Goal: Information Seeking & Learning: Compare options

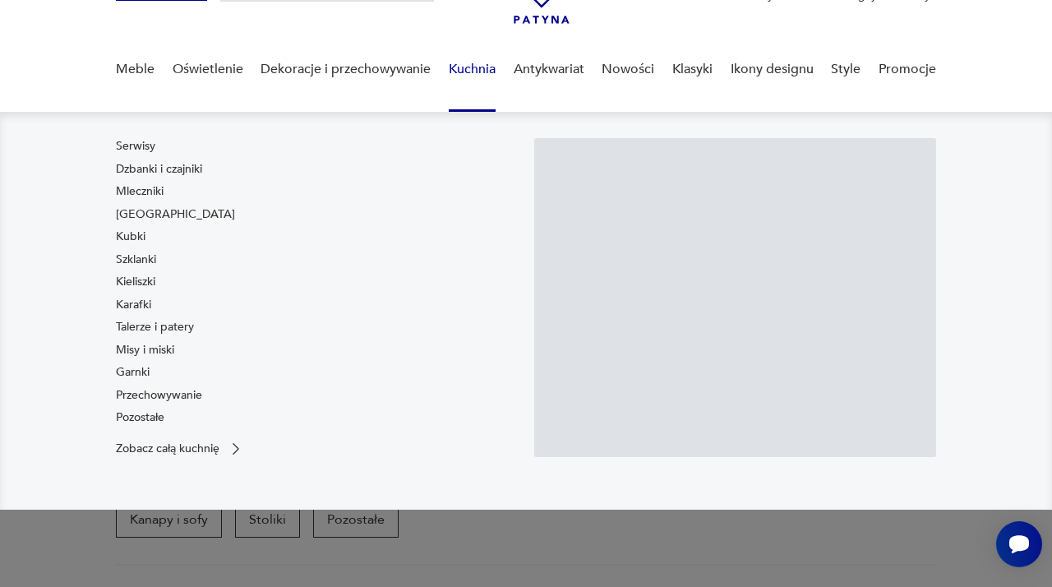
scroll to position [104, 0]
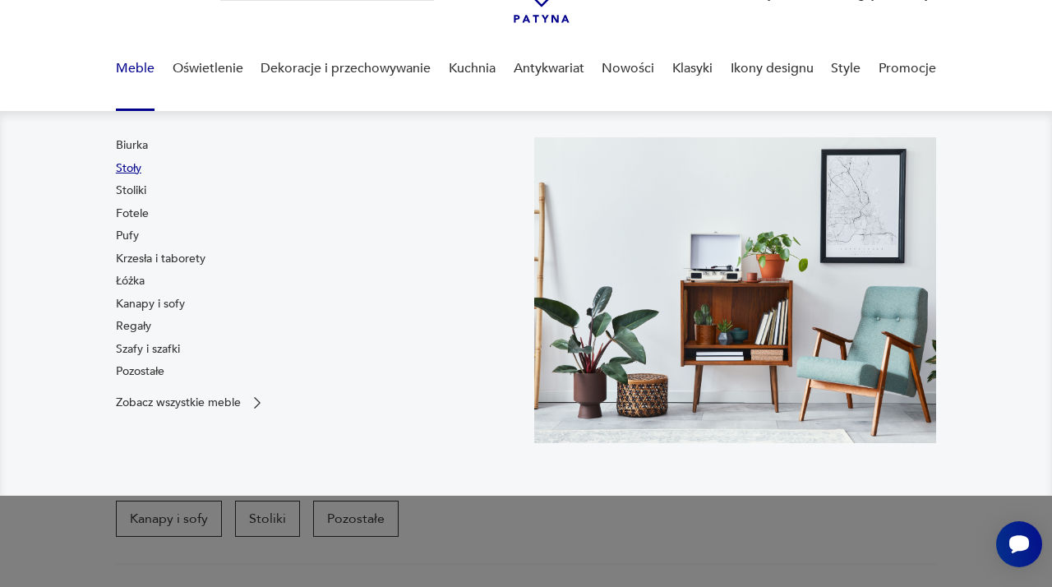
click at [129, 165] on link "Stoły" at bounding box center [128, 168] width 25 height 16
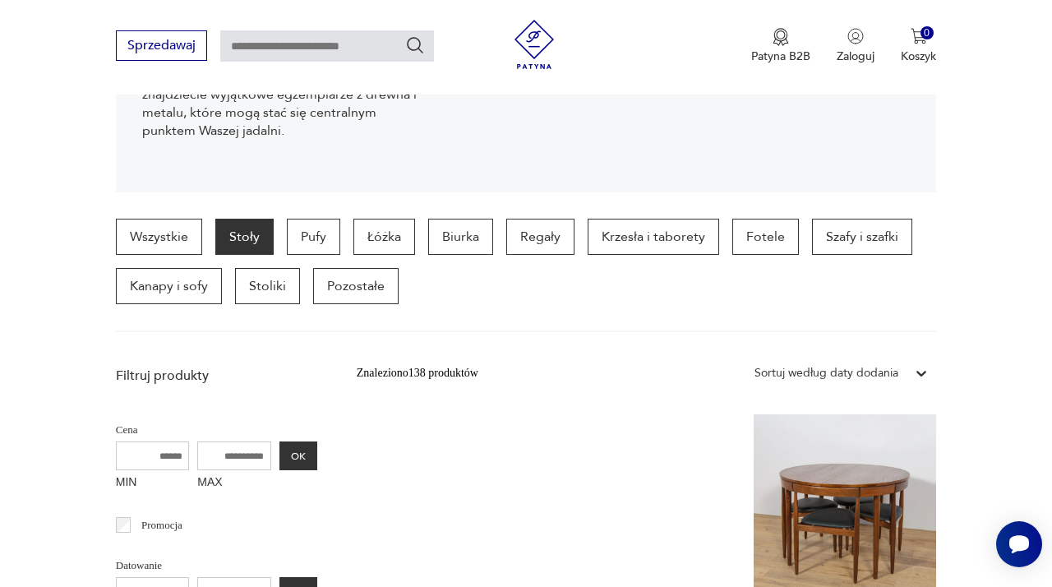
scroll to position [321, 0]
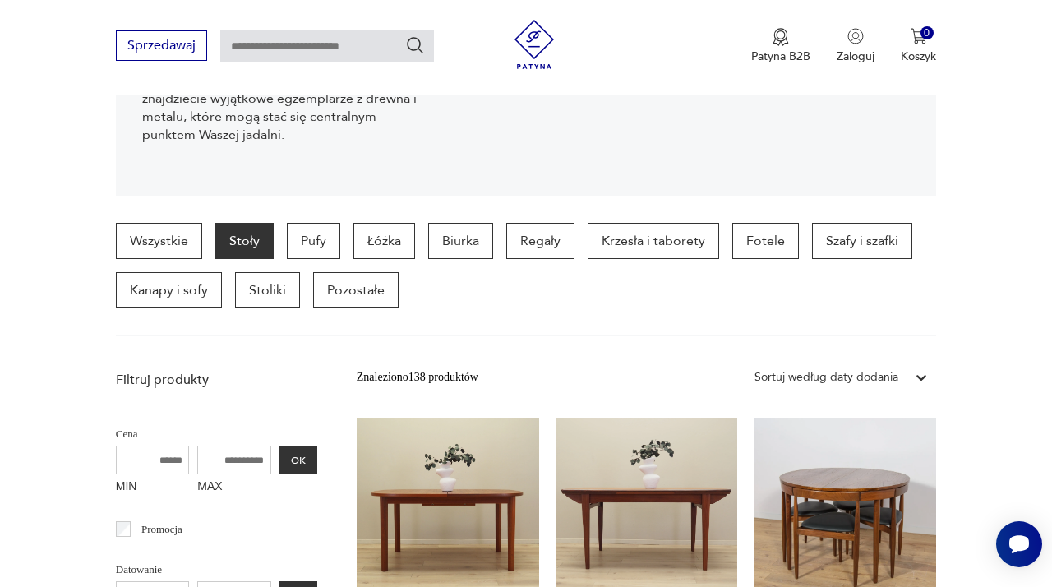
click at [920, 372] on icon at bounding box center [921, 377] width 16 height 16
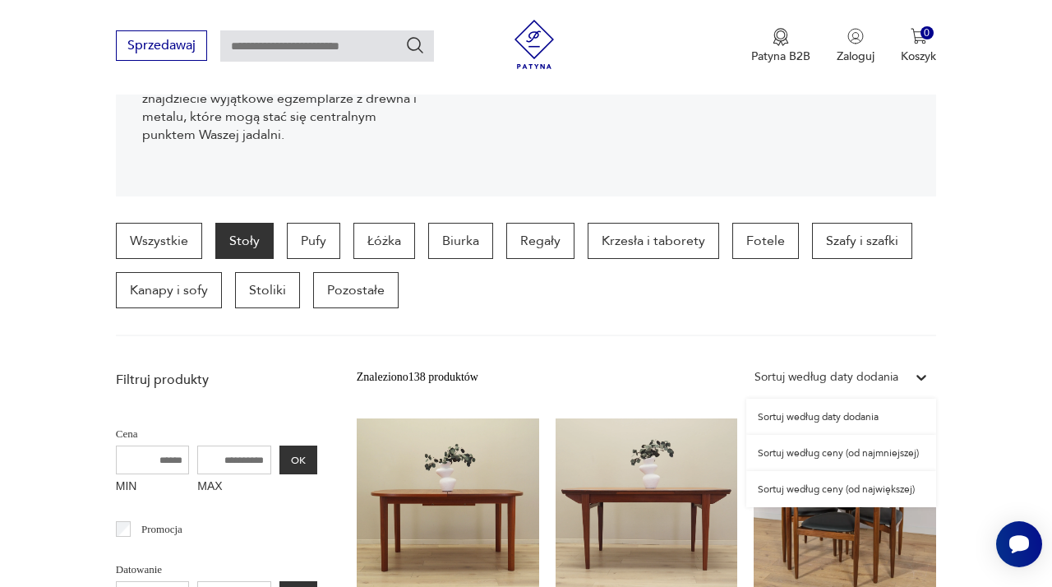
click at [885, 455] on div "Sortuj według ceny (od najmniejszej)" at bounding box center [841, 453] width 190 height 36
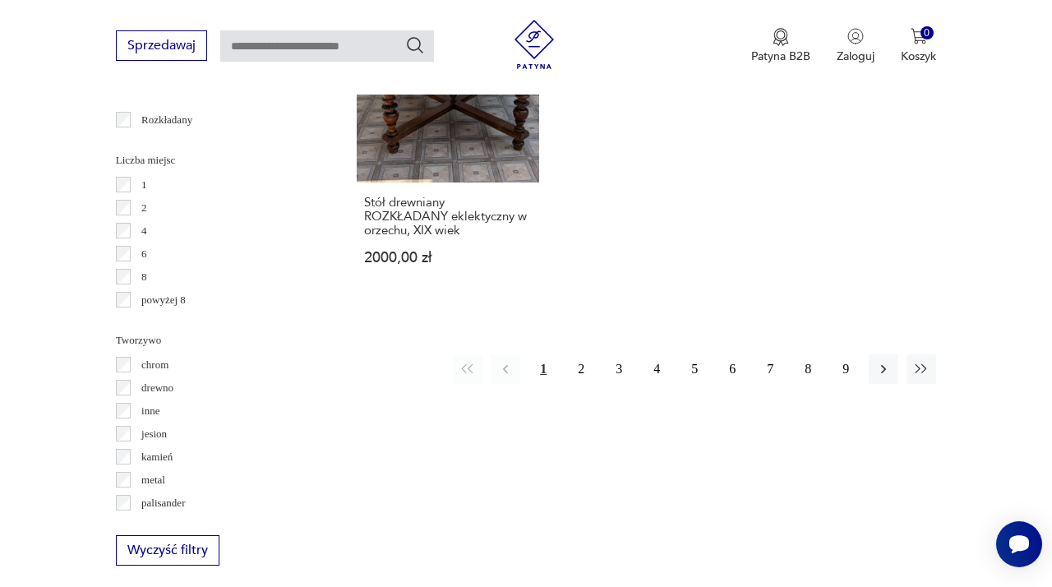
scroll to position [2355, 0]
click at [585, 354] on button "2" at bounding box center [581, 369] width 30 height 30
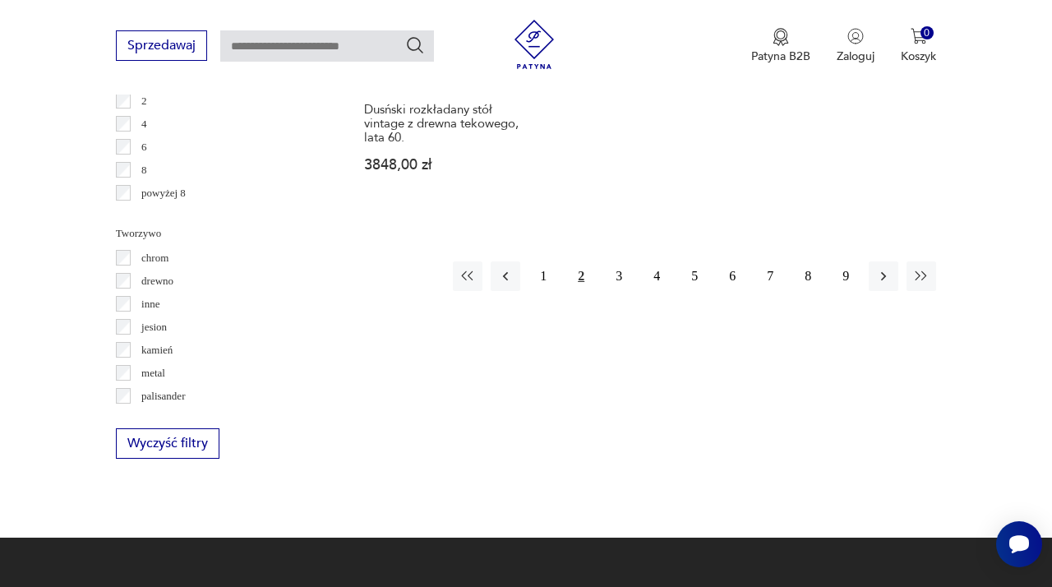
scroll to position [2461, 0]
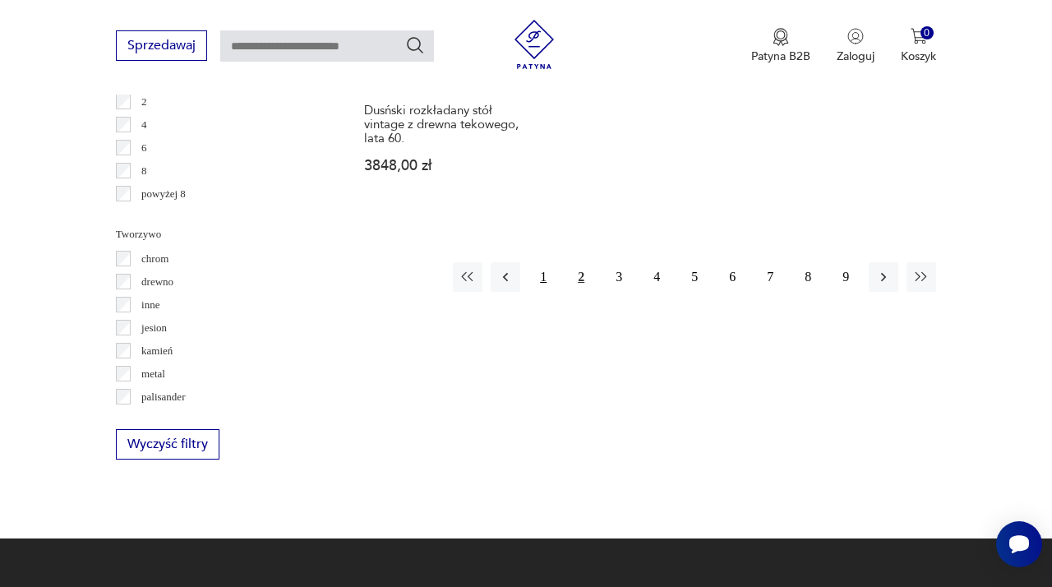
click at [550, 262] on button "1" at bounding box center [544, 277] width 30 height 30
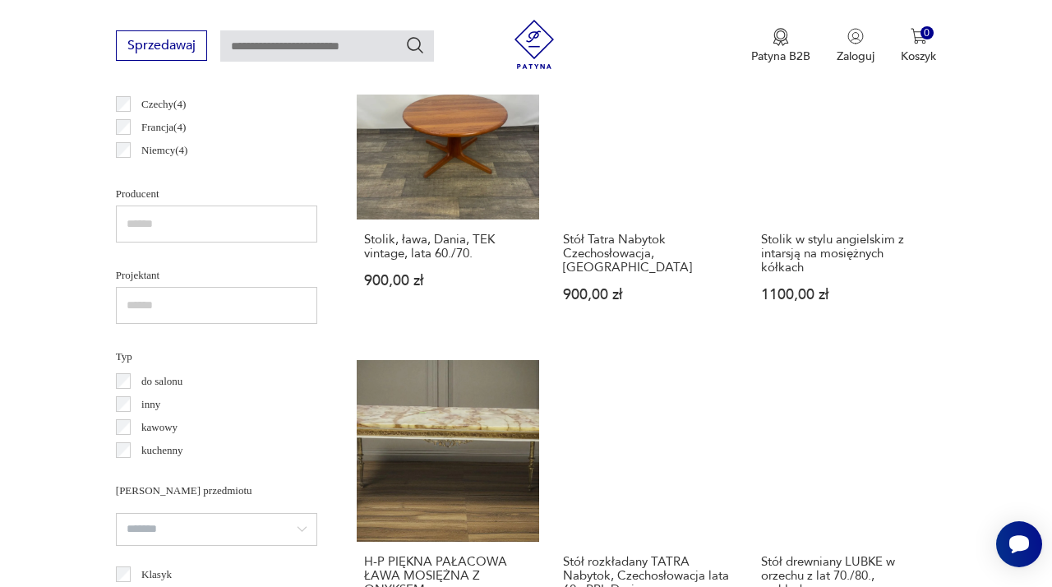
scroll to position [884, 0]
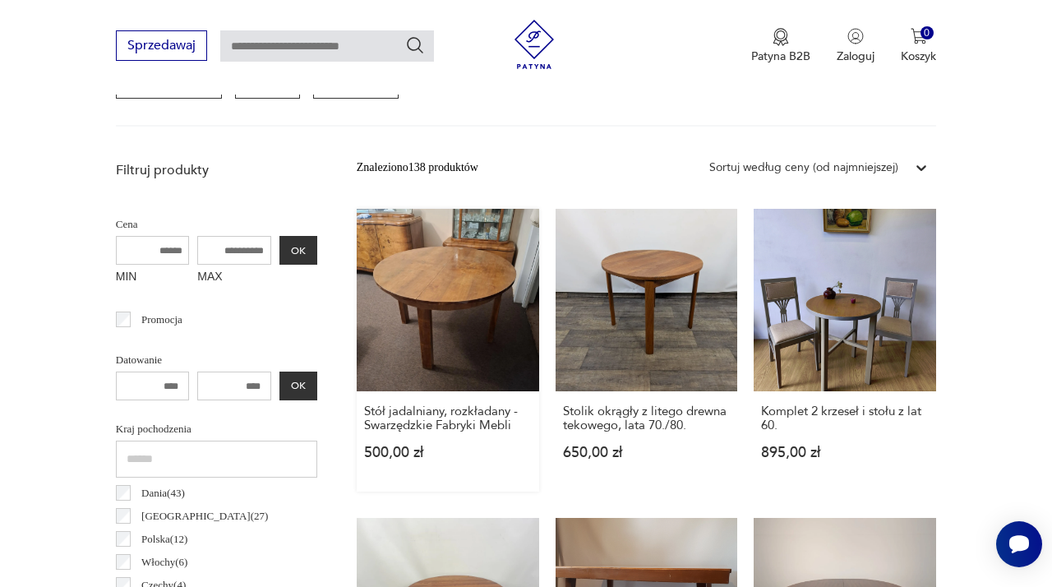
click at [426, 258] on link "Stół jadalniany, rozkładany - Swarzędzkie Fabryki Mebli 500,00 zł" at bounding box center [448, 350] width 183 height 283
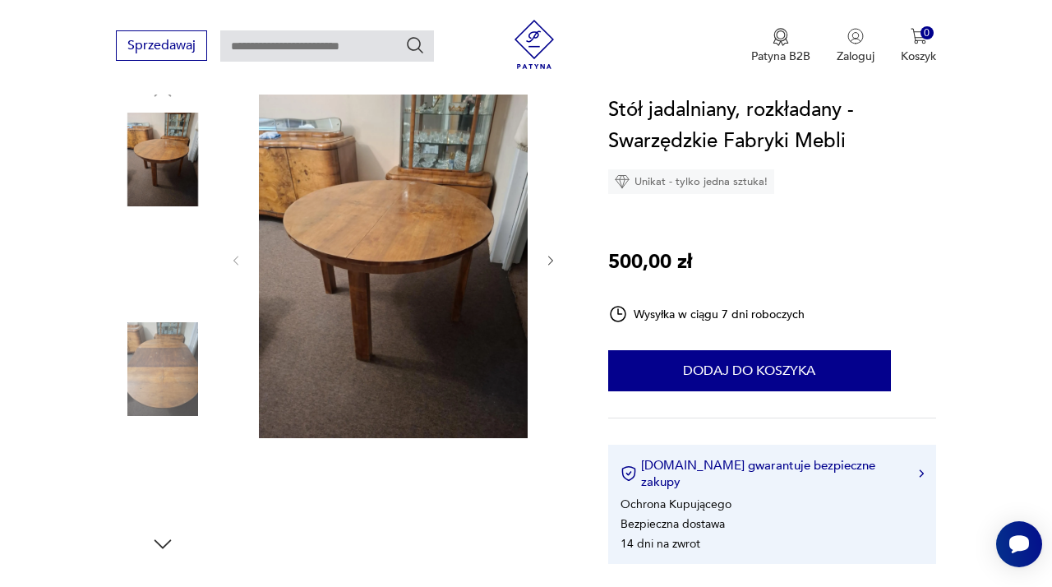
scroll to position [195, 0]
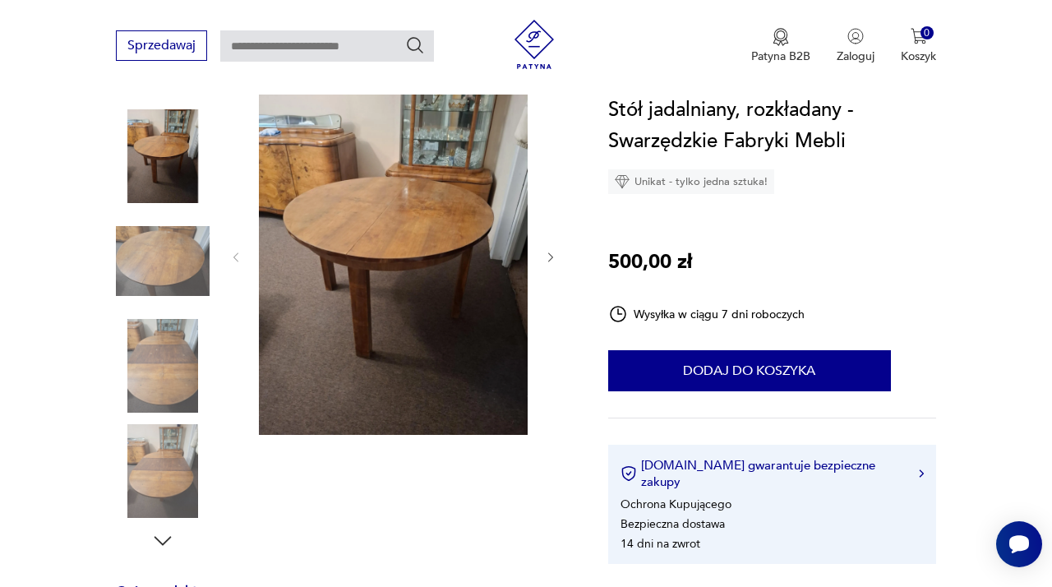
click at [373, 235] on img at bounding box center [393, 255] width 269 height 358
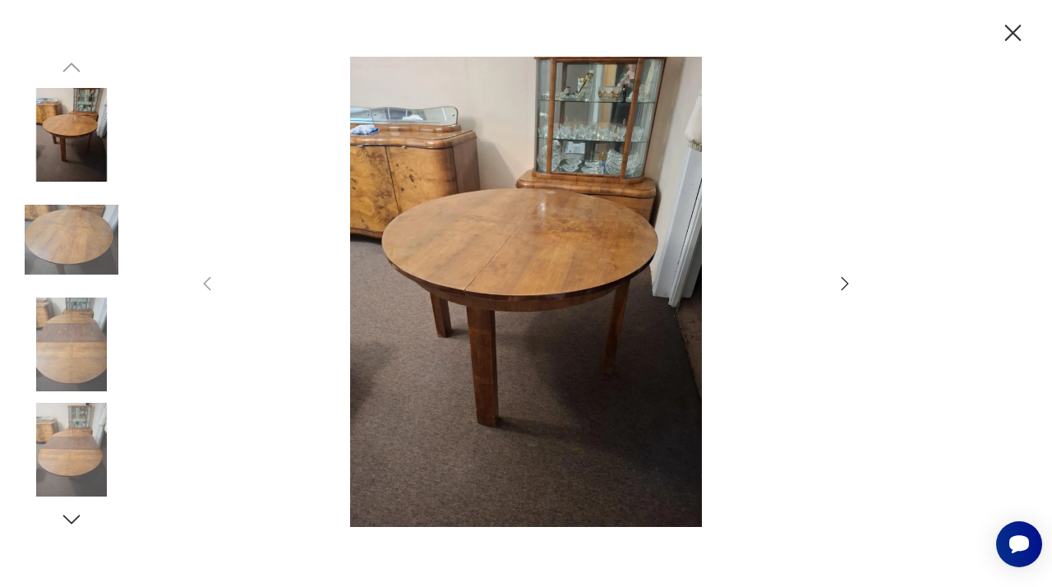
click at [845, 279] on icon "button" at bounding box center [845, 284] width 20 height 20
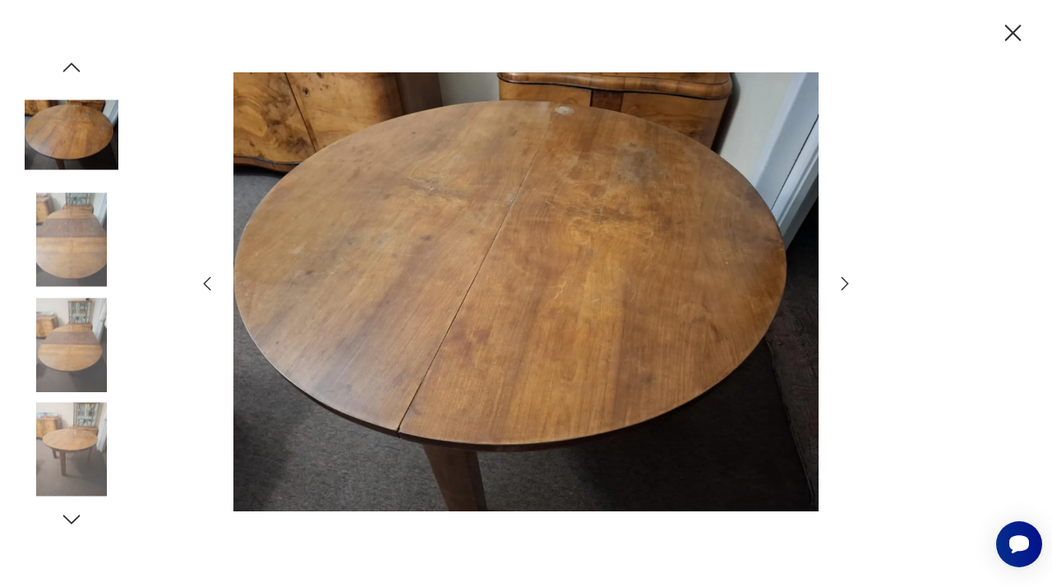
click at [845, 279] on icon "button" at bounding box center [845, 284] width 20 height 20
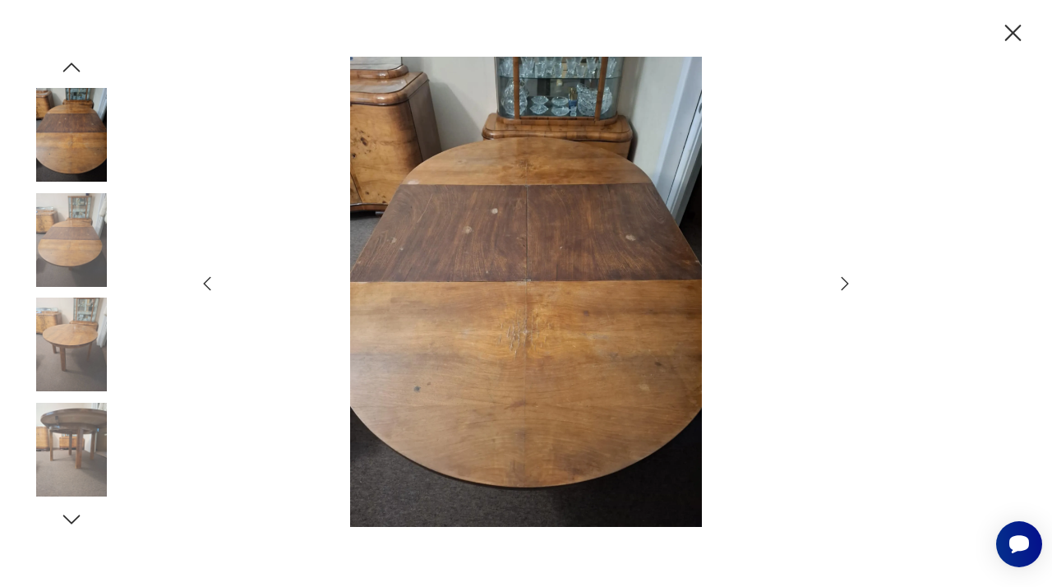
click at [845, 279] on icon "button" at bounding box center [845, 284] width 20 height 20
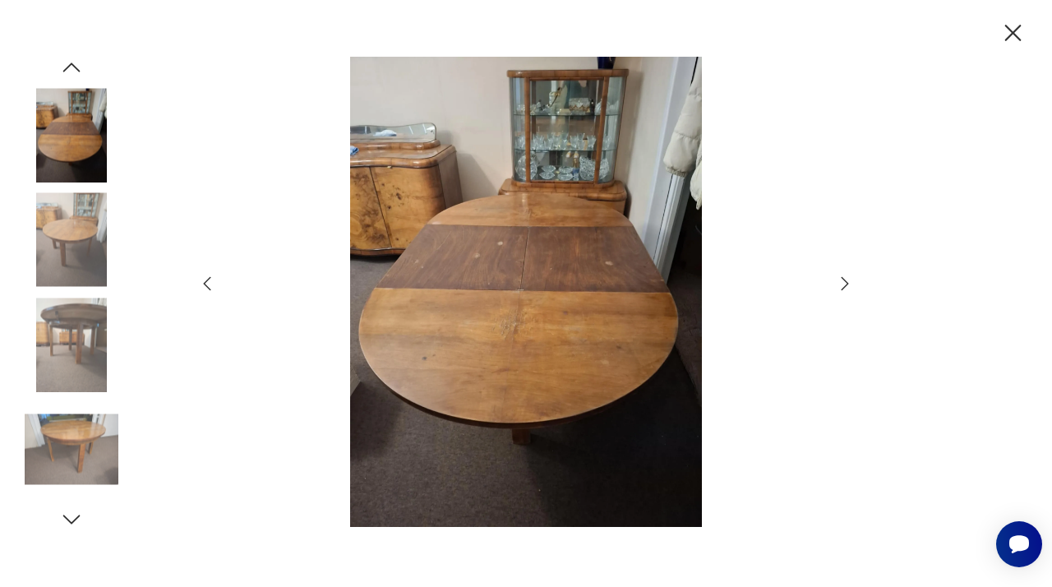
click at [845, 279] on icon "button" at bounding box center [845, 284] width 20 height 20
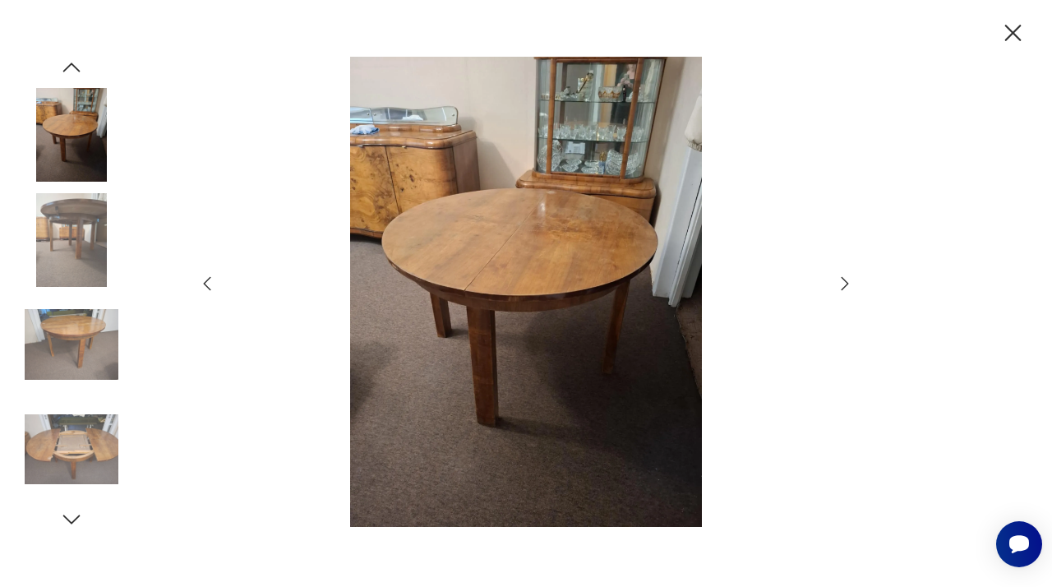
click at [845, 279] on icon "button" at bounding box center [845, 284] width 20 height 20
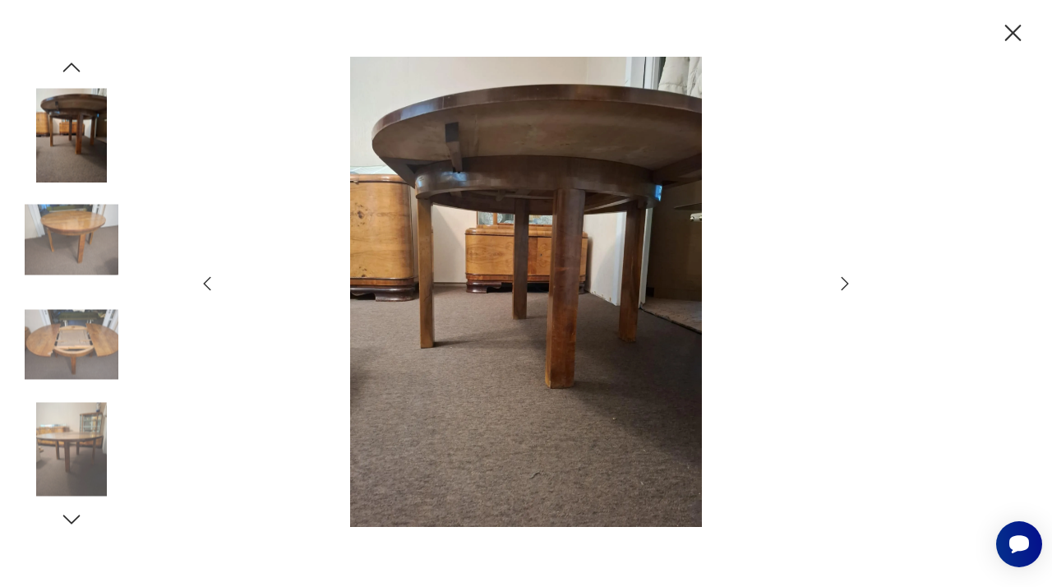
click at [845, 279] on icon "button" at bounding box center [845, 284] width 20 height 20
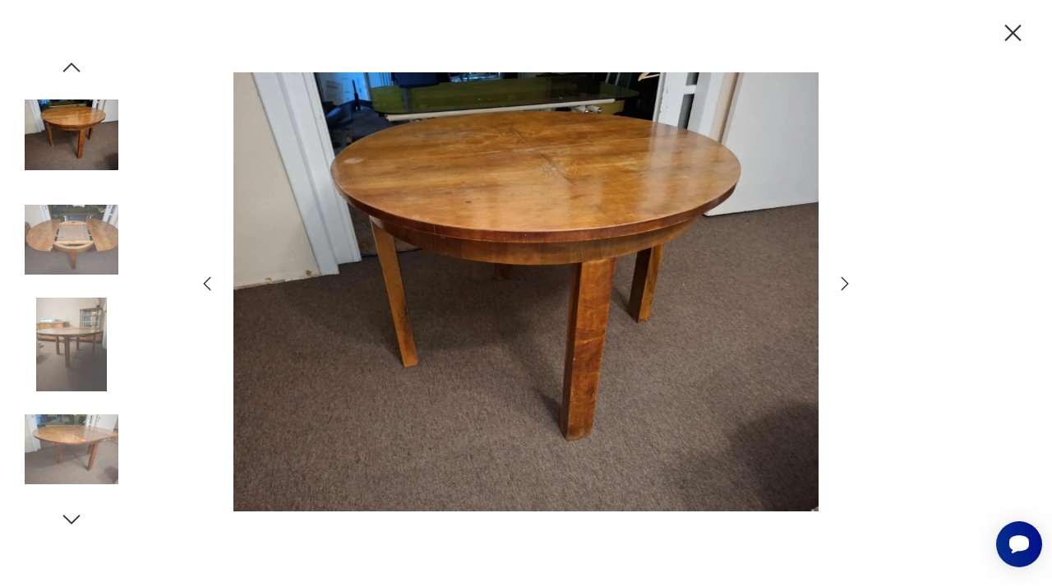
click at [845, 279] on icon "button" at bounding box center [845, 284] width 20 height 20
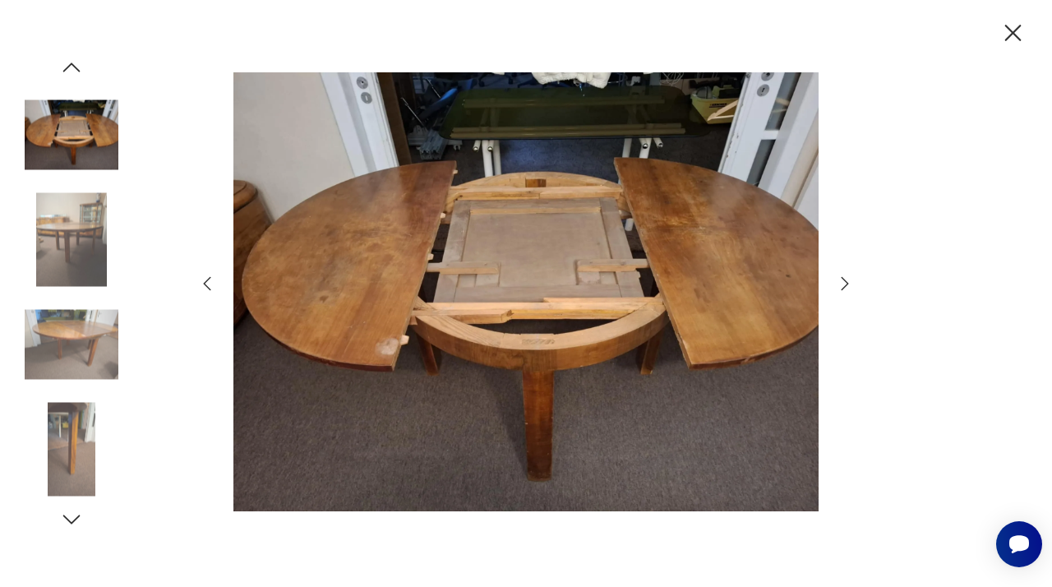
click at [845, 279] on icon "button" at bounding box center [845, 284] width 20 height 20
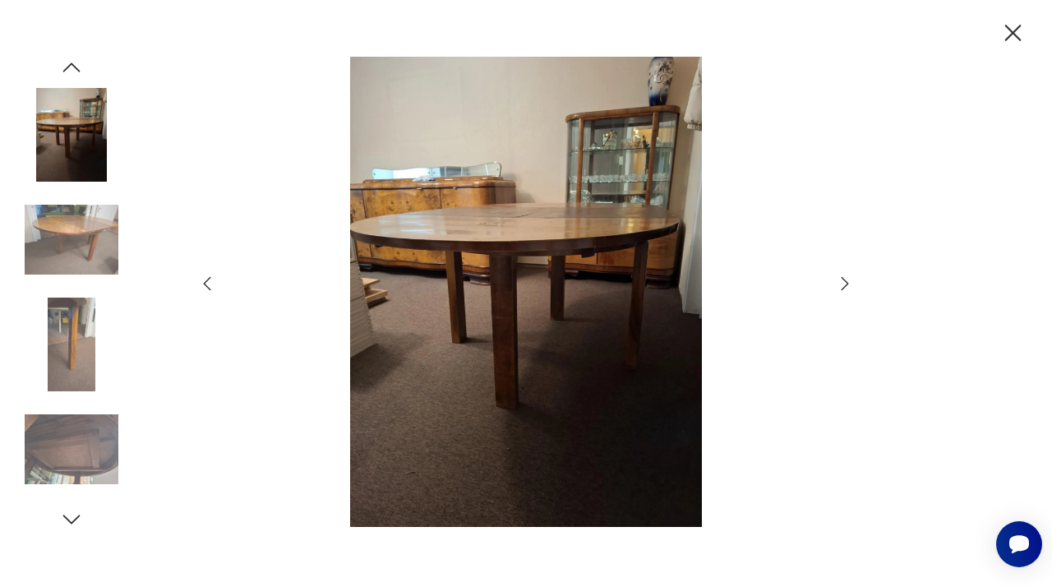
click at [845, 279] on icon "button" at bounding box center [845, 284] width 20 height 20
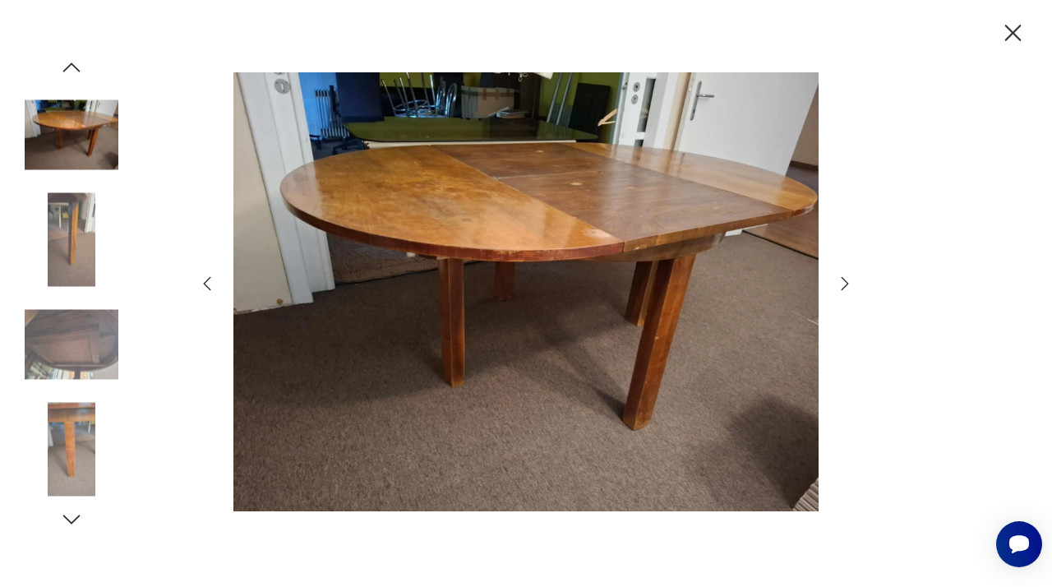
click at [845, 279] on icon "button" at bounding box center [845, 284] width 20 height 20
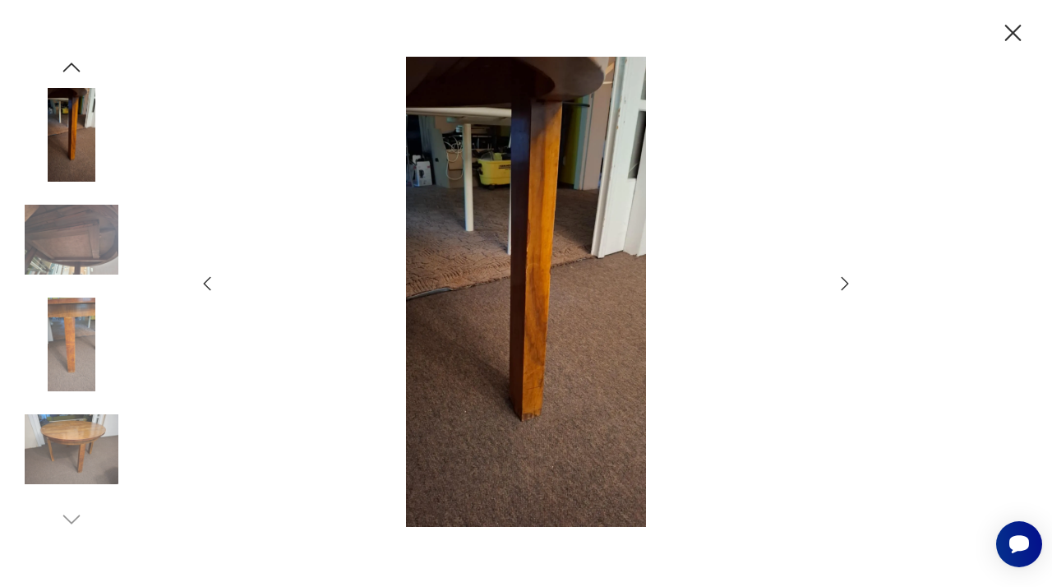
click at [845, 279] on icon "button" at bounding box center [845, 284] width 20 height 20
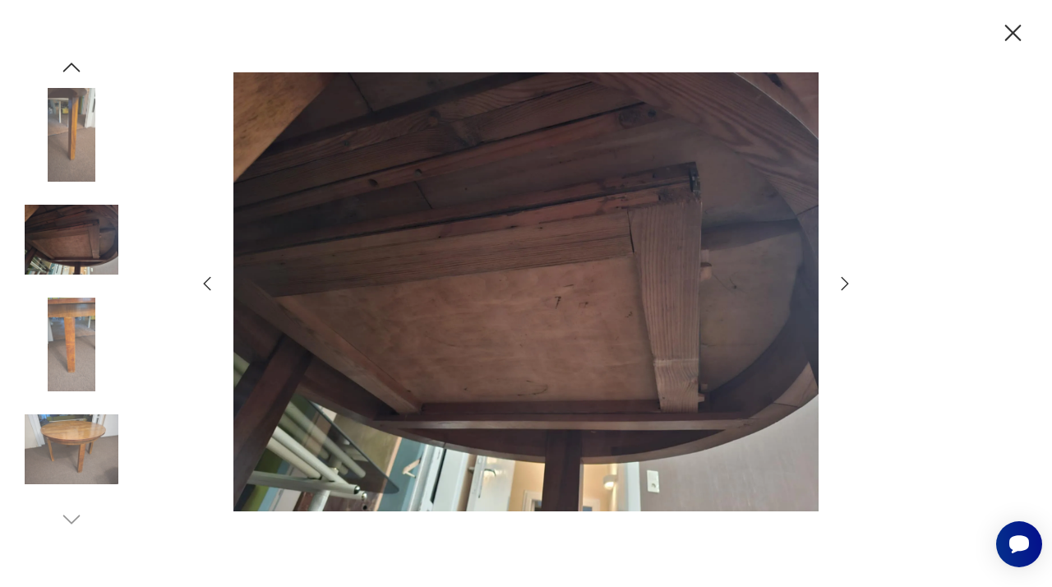
click at [845, 279] on icon "button" at bounding box center [845, 284] width 20 height 20
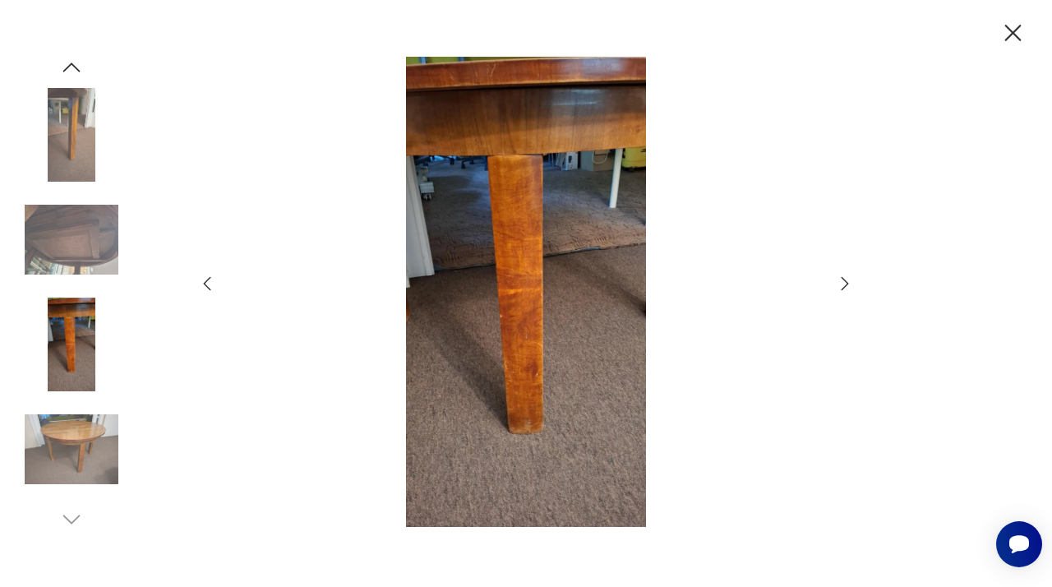
click at [1014, 29] on icon "button" at bounding box center [1013, 33] width 29 height 29
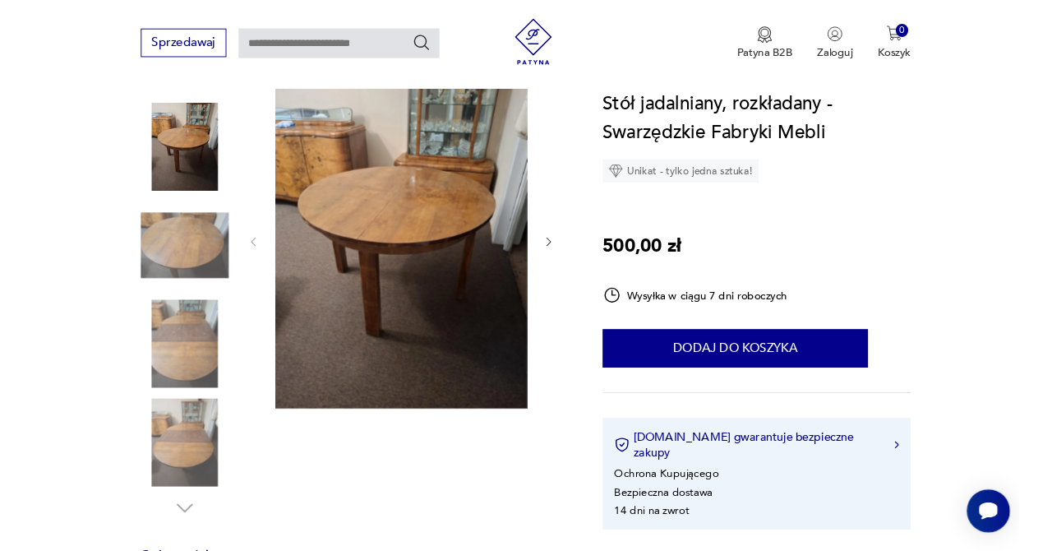
scroll to position [0, 0]
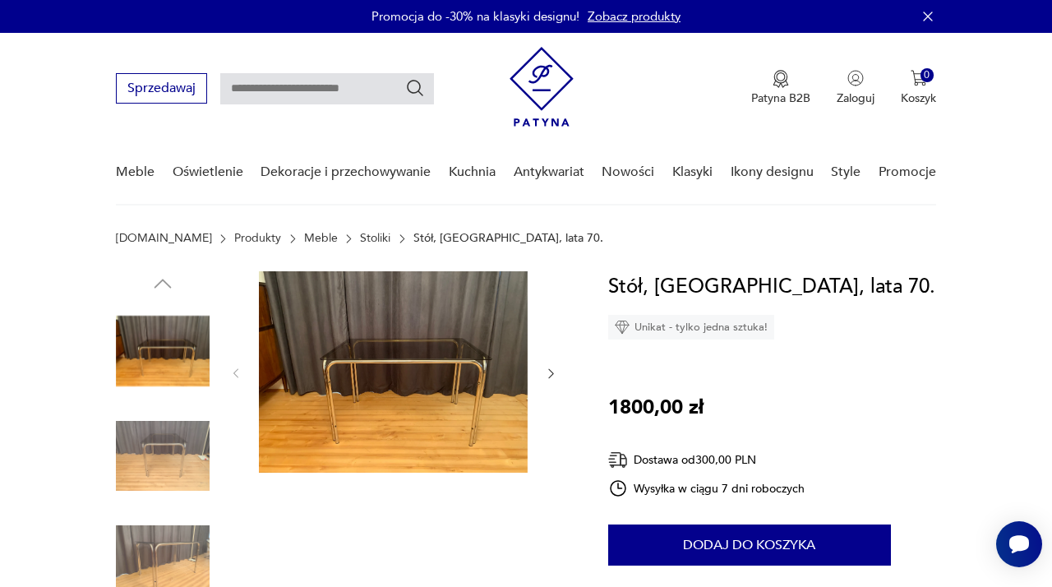
click at [428, 342] on img at bounding box center [393, 371] width 269 height 201
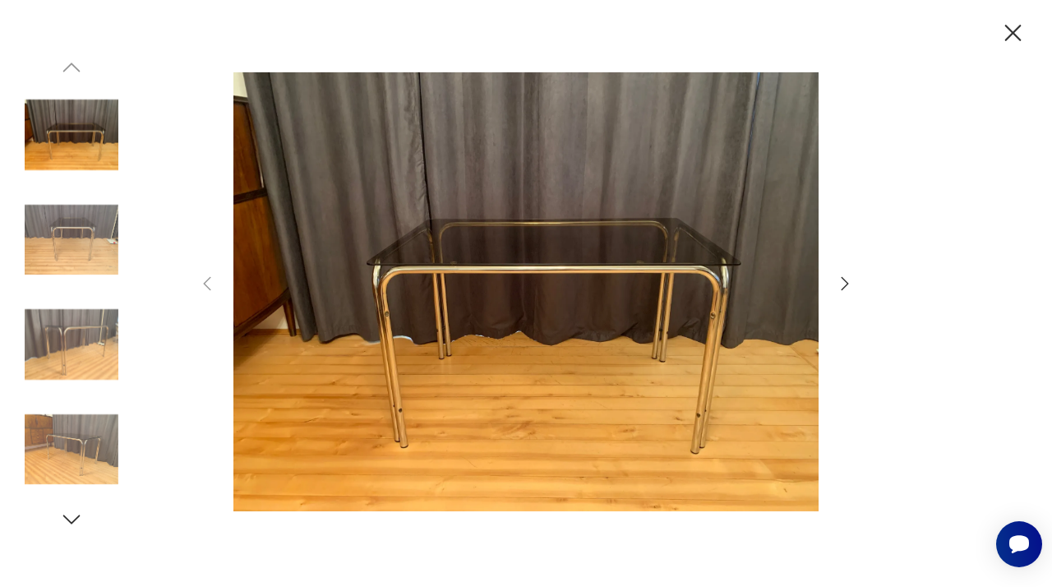
click at [840, 295] on div at bounding box center [526, 293] width 658 height 473
click at [845, 279] on icon "button" at bounding box center [845, 284] width 20 height 20
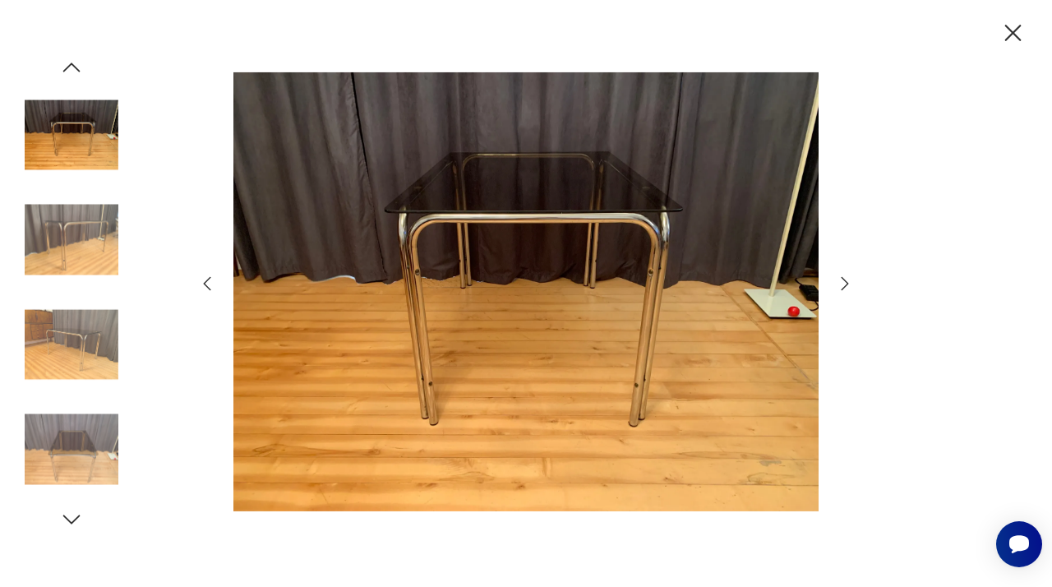
click at [845, 279] on icon "button" at bounding box center [845, 284] width 20 height 20
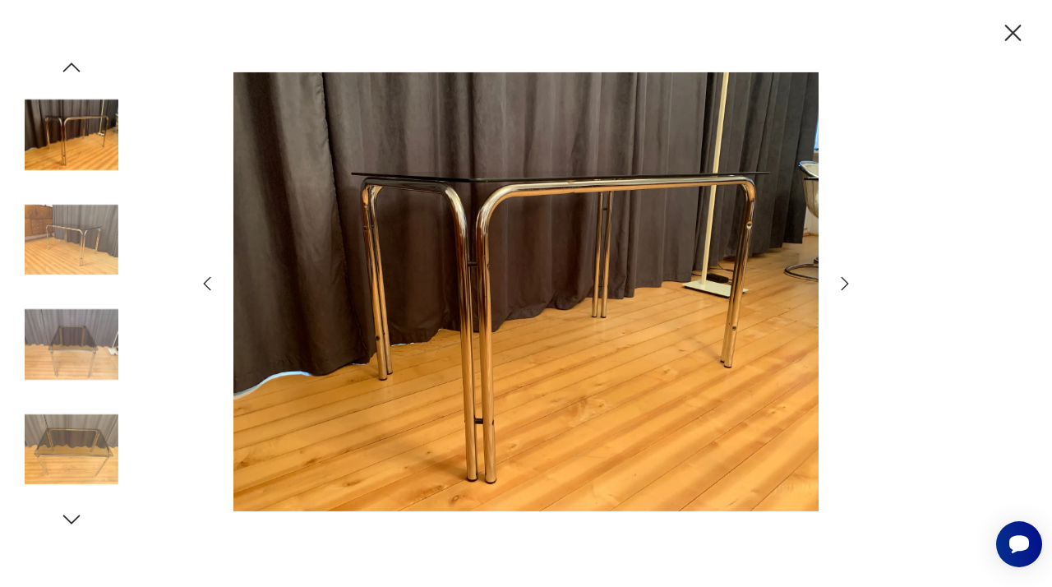
click at [845, 279] on icon "button" at bounding box center [845, 284] width 20 height 20
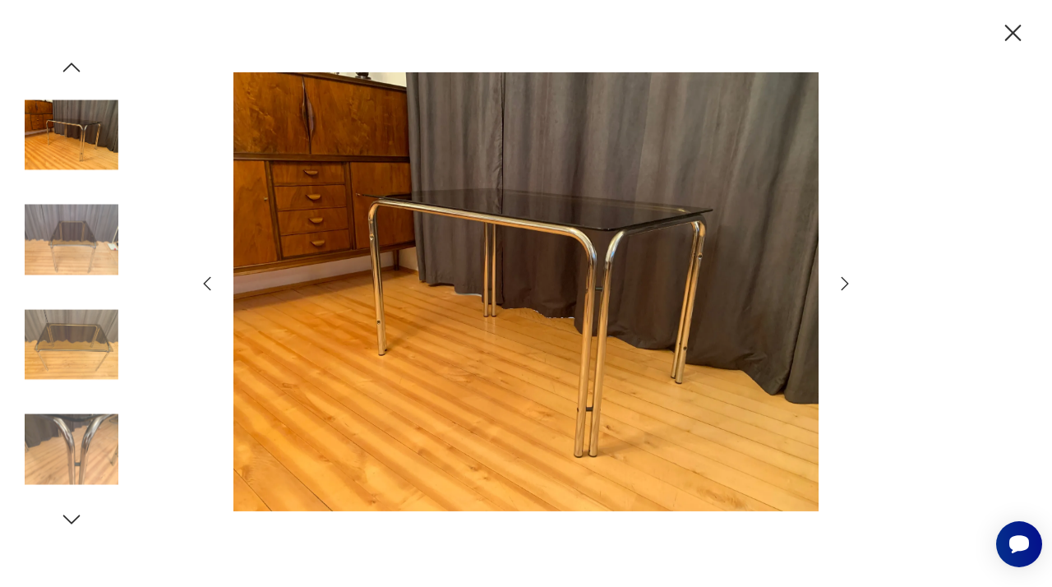
click at [845, 279] on icon "button" at bounding box center [845, 284] width 20 height 20
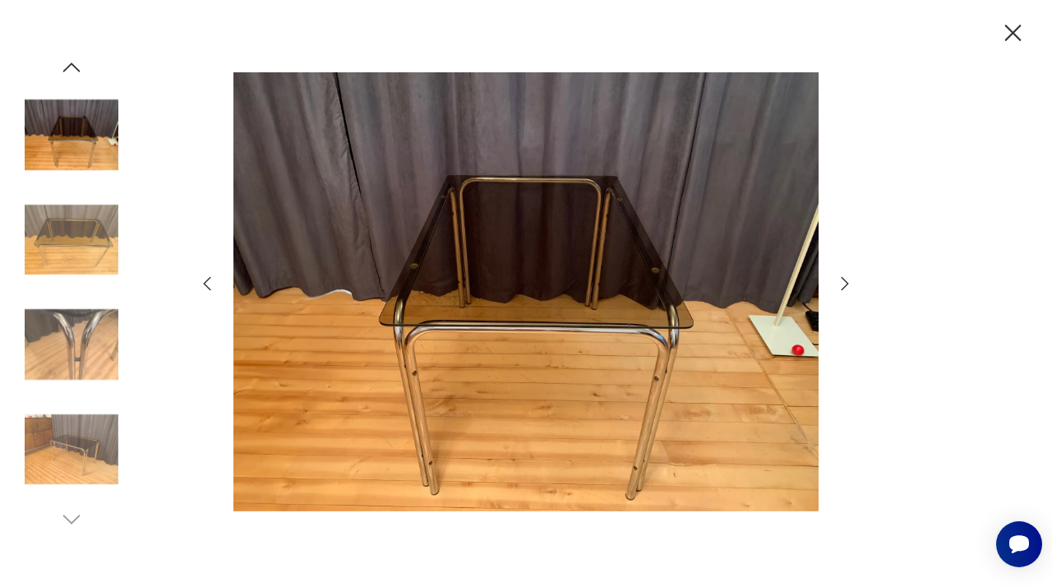
click at [845, 279] on icon "button" at bounding box center [845, 284] width 20 height 20
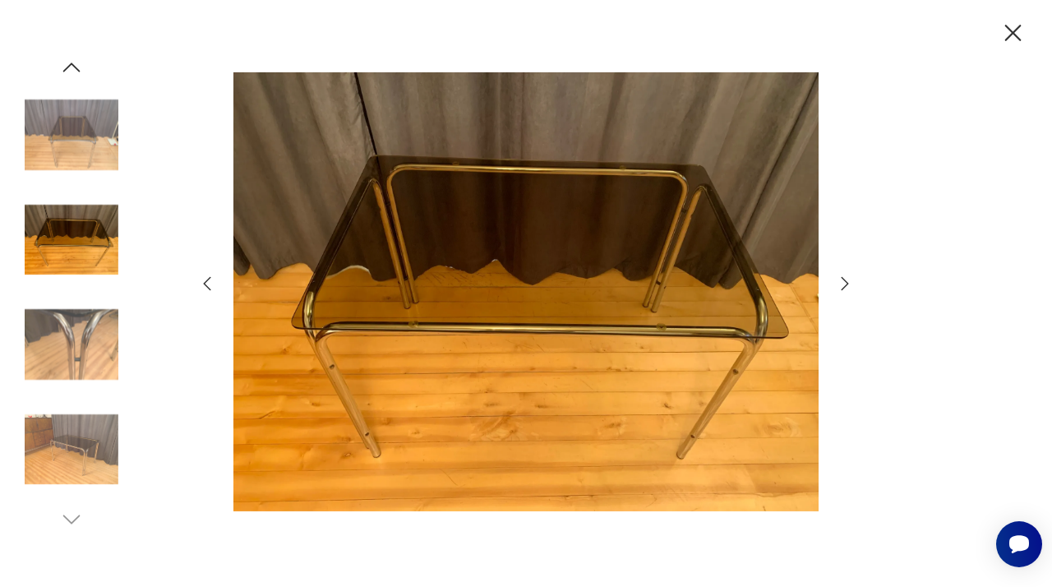
click at [845, 279] on icon "button" at bounding box center [845, 284] width 20 height 20
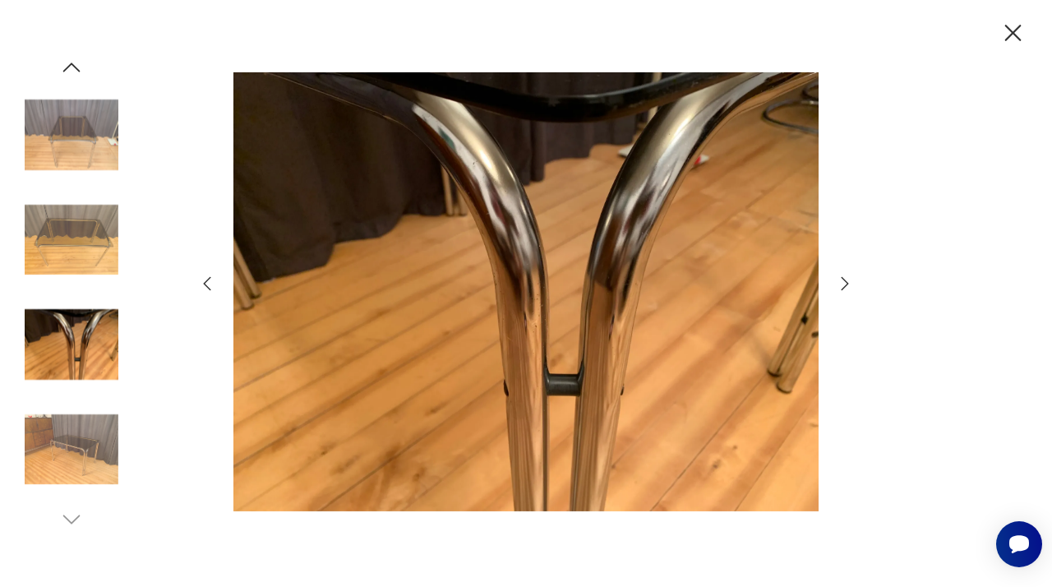
click at [845, 279] on icon "button" at bounding box center [845, 284] width 20 height 20
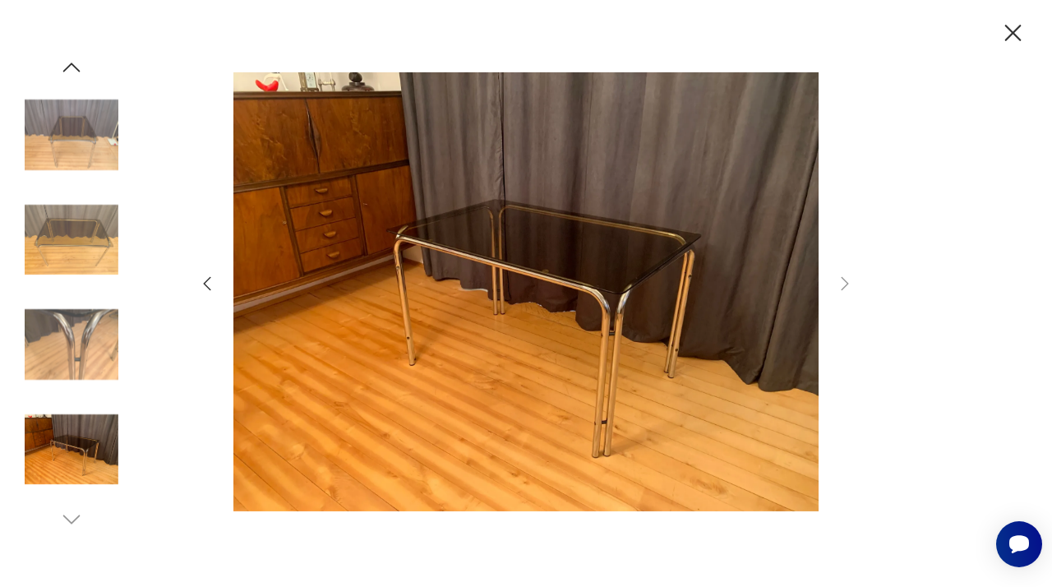
click at [1012, 27] on icon "button" at bounding box center [1013, 33] width 29 height 29
